Goal: Task Accomplishment & Management: Manage account settings

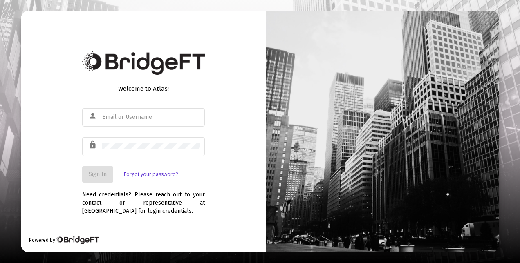
click at [221, 110] on div "Welcome to Atlas! person lock Sign In Forgot your password? Need credentials? P…" at bounding box center [143, 132] width 245 height 242
click at [165, 115] on input "text" at bounding box center [151, 117] width 98 height 7
click at [256, 113] on div "Welcome to Atlas! person lock Sign In Forgot your password? Need credentials? P…" at bounding box center [143, 132] width 245 height 242
click at [156, 123] on div at bounding box center [151, 117] width 98 height 20
click at [150, 119] on input "text" at bounding box center [151, 117] width 98 height 7
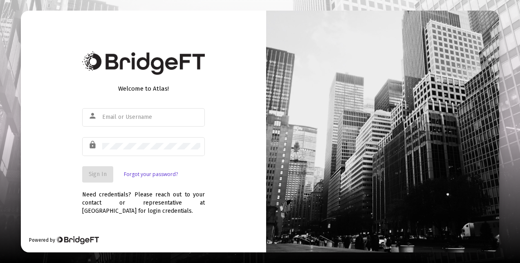
click at [221, 113] on div "Welcome to Atlas! person lock Sign In Forgot your password? Need credentials? P…" at bounding box center [143, 132] width 245 height 242
